Goal: Information Seeking & Learning: Learn about a topic

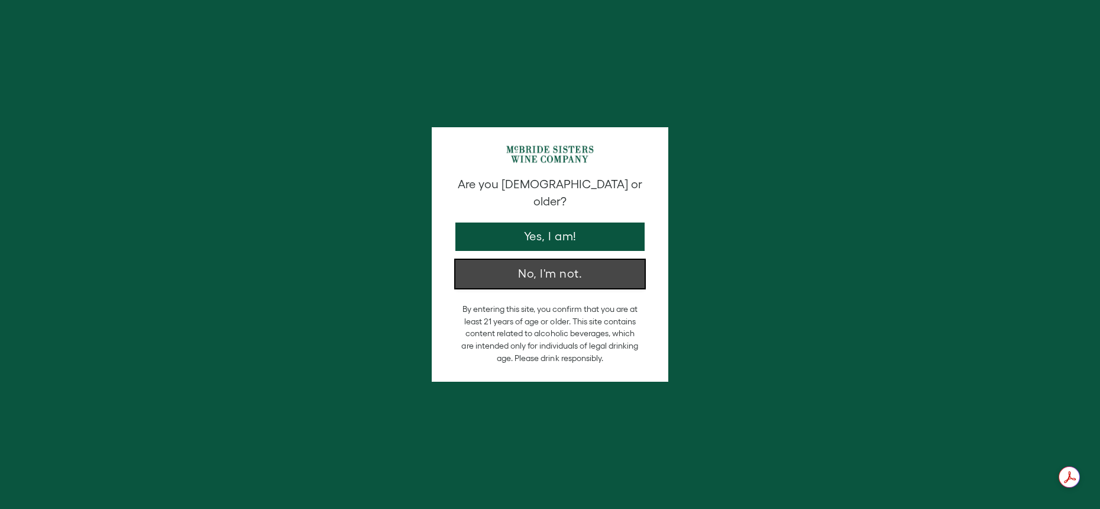
click at [542, 268] on button "No, I'm not." at bounding box center [549, 274] width 189 height 28
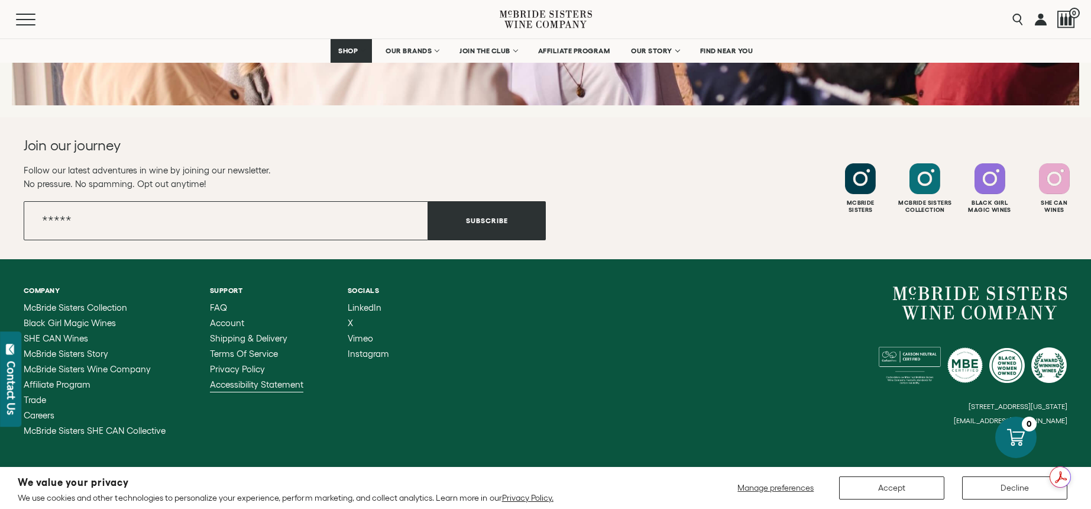
scroll to position [4742, 0]
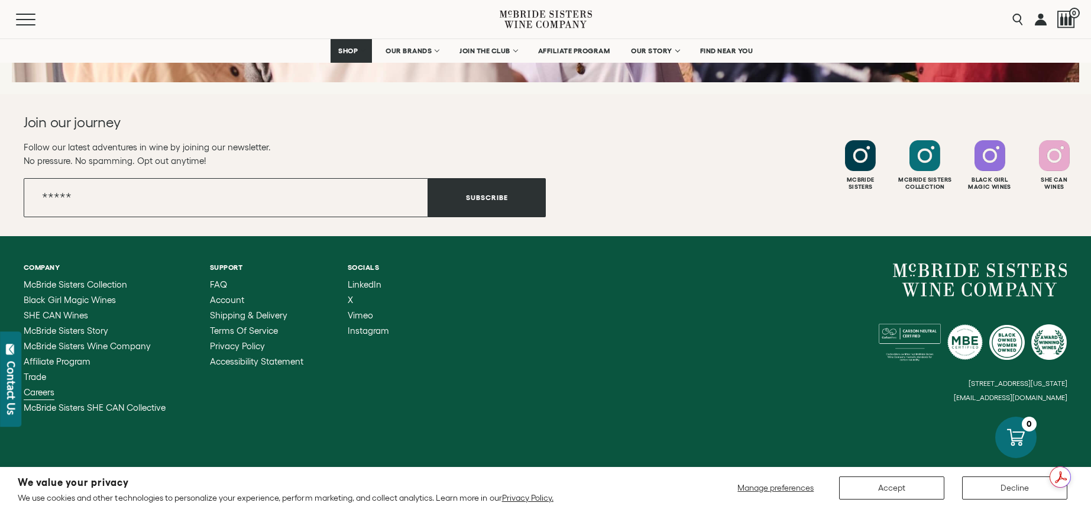
click at [37, 387] on span "Careers" at bounding box center [39, 392] width 31 height 10
